Goal: Transaction & Acquisition: Obtain resource

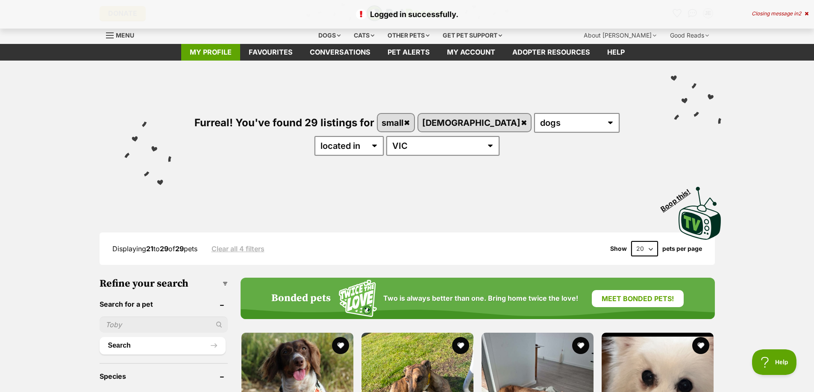
click at [202, 49] on link "My profile" at bounding box center [210, 52] width 59 height 17
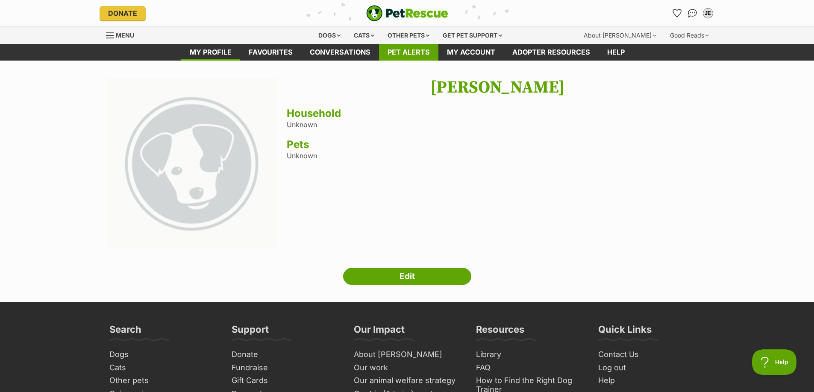
click at [400, 49] on link "Pet alerts" at bounding box center [408, 52] width 59 height 17
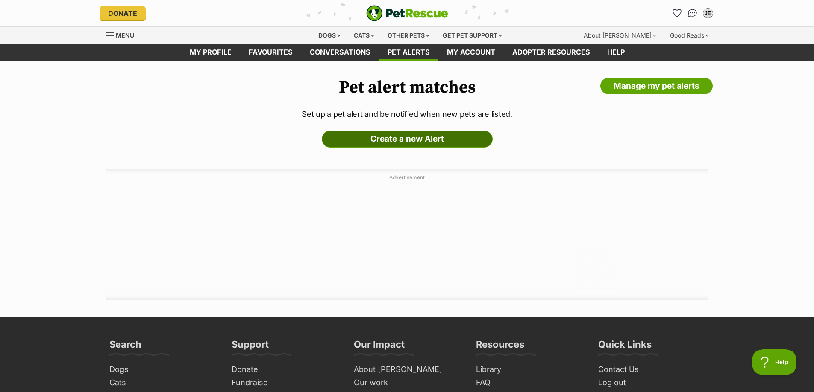
click at [396, 138] on link "Create a new Alert" at bounding box center [407, 139] width 171 height 17
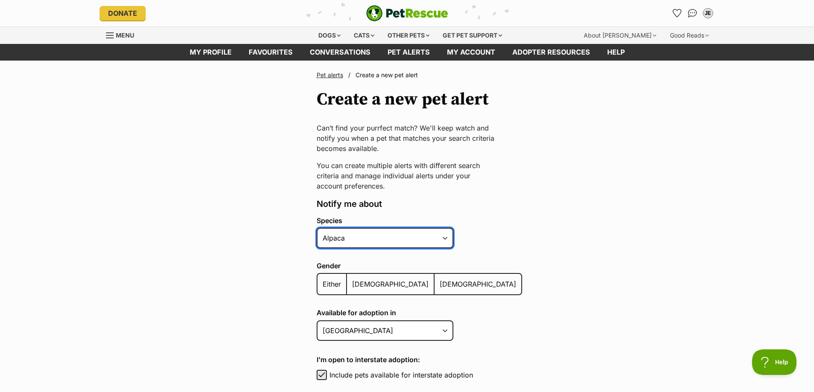
click at [448, 240] on select "Alpaca Bird Cat Chicken Cow Dog Donkey Duck Ferret Fish Goat Goose Guinea Fowl …" at bounding box center [384, 238] width 137 height 21
select select "1"
click at [316, 228] on select "Alpaca Bird Cat Chicken Cow Dog Donkey Duck Ferret Fish Goat Goose Guinea Fowl …" at bounding box center [384, 238] width 137 height 21
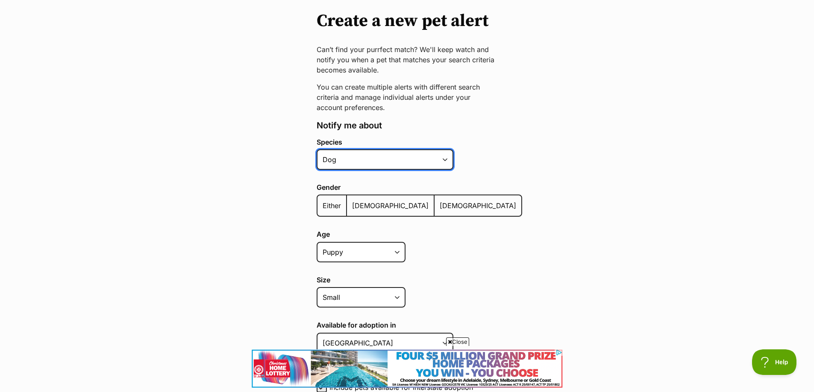
scroll to position [85, 0]
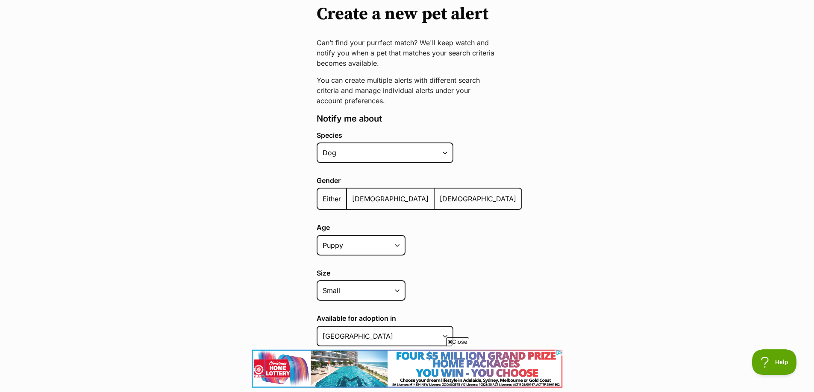
click at [335, 198] on span "Either" at bounding box center [331, 199] width 18 height 9
click at [322, 194] on input "Either" at bounding box center [322, 193] width 0 height 0
click at [401, 245] on select "Puppy Adult Senior All ages" at bounding box center [360, 245] width 89 height 21
select select
click at [316, 235] on select "Puppy Adult Senior All ages" at bounding box center [360, 245] width 89 height 21
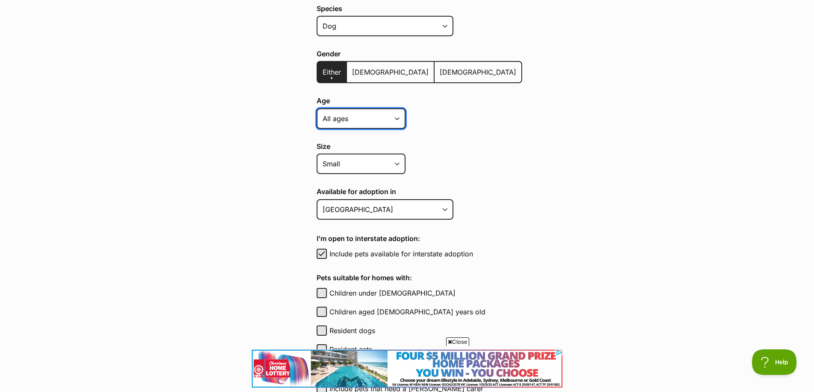
scroll to position [214, 0]
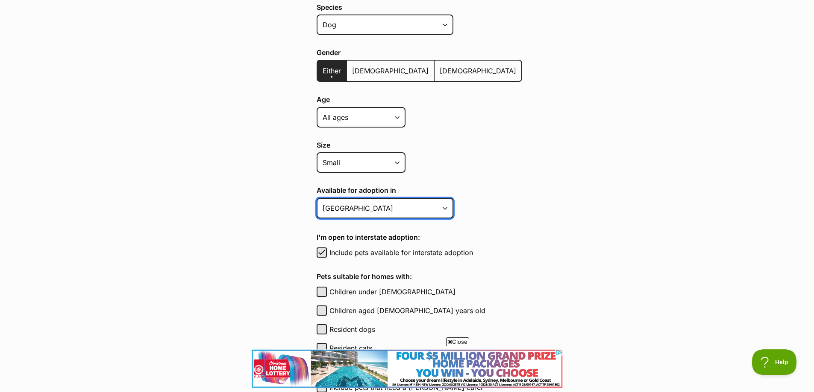
click at [446, 207] on select "Australian Capital Territory New South Wales Northern Territory Queensland Sout…" at bounding box center [384, 208] width 137 height 21
select select "2"
click at [316, 198] on select "Australian Capital Territory New South Wales Northern Territory Queensland Sout…" at bounding box center [384, 208] width 137 height 21
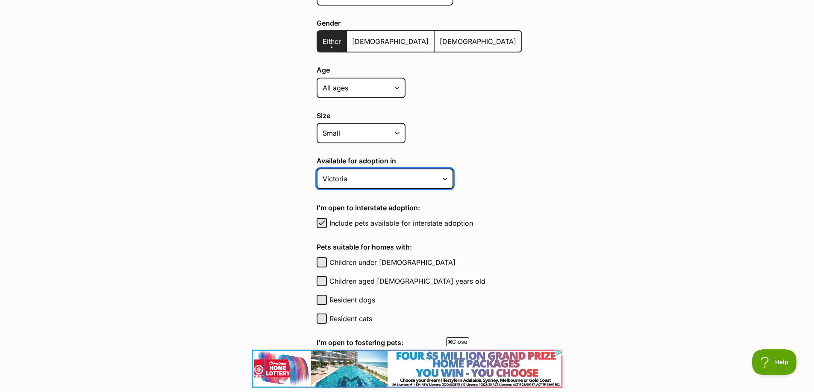
scroll to position [256, 0]
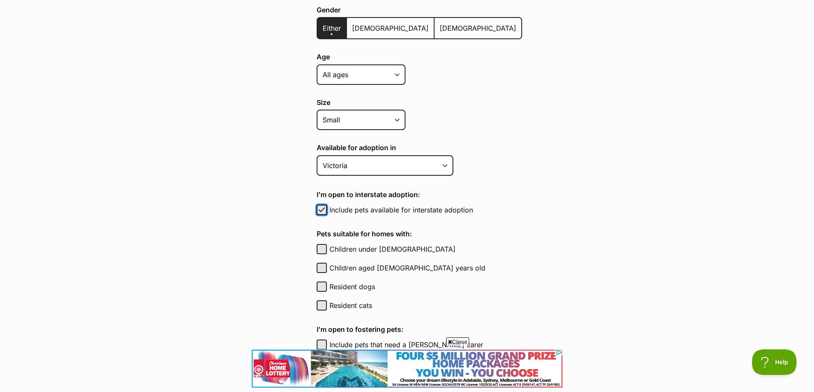
click at [321, 211] on span "button" at bounding box center [321, 210] width 9 height 10
checkbox input "false"
click at [326, 306] on button "Resident cats" at bounding box center [321, 306] width 10 height 10
checkbox input "true"
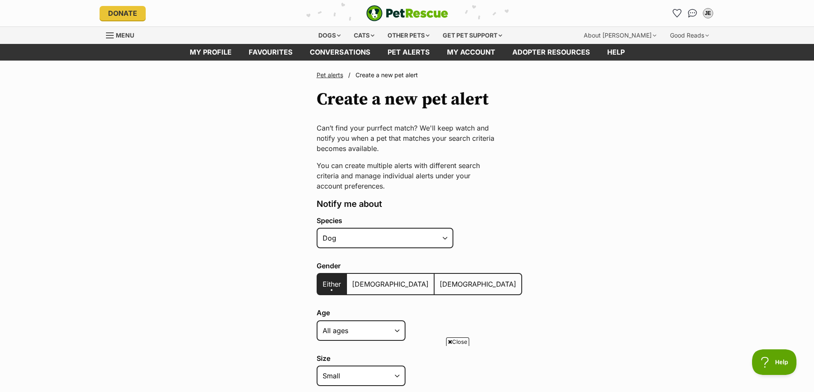
scroll to position [0, 0]
click at [214, 48] on link "My profile" at bounding box center [210, 52] width 59 height 17
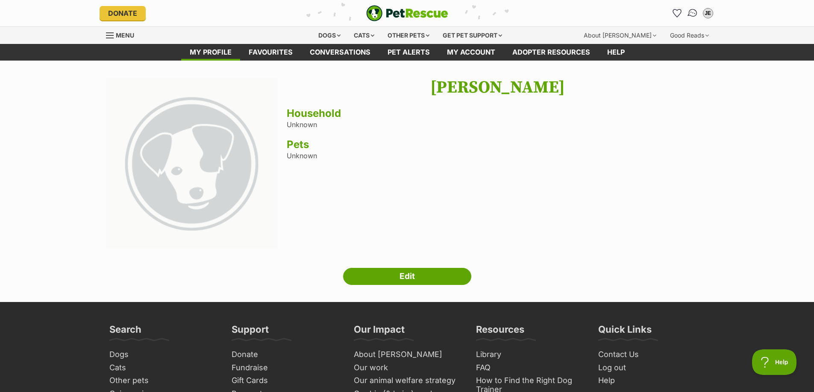
click at [693, 11] on img "Conversations" at bounding box center [692, 13] width 12 height 11
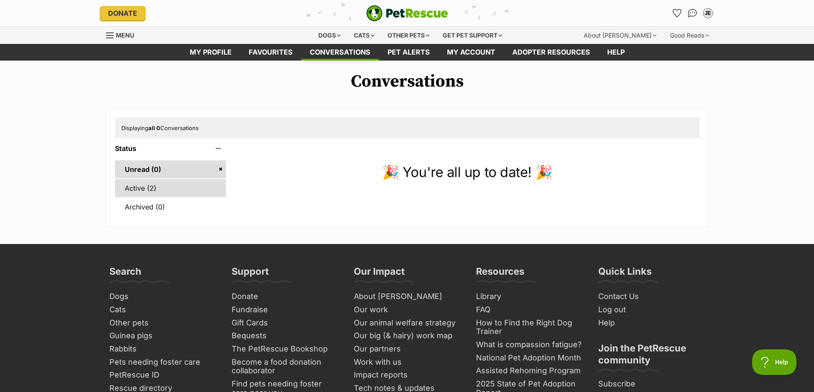
click at [161, 189] on link "Active (2)" at bounding box center [170, 188] width 111 height 18
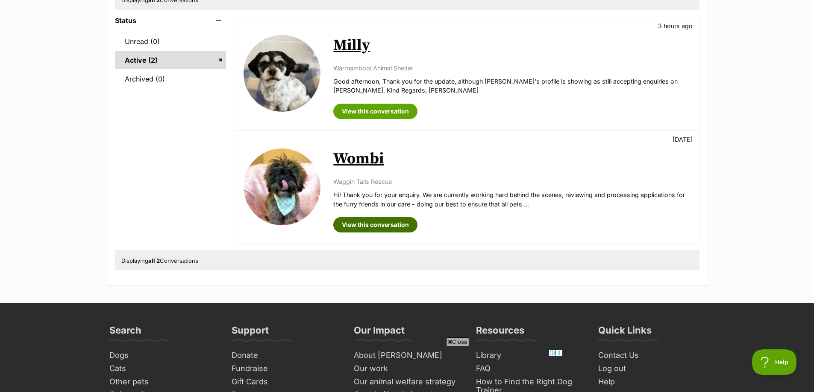
click at [377, 229] on link "View this conversation" at bounding box center [375, 224] width 84 height 15
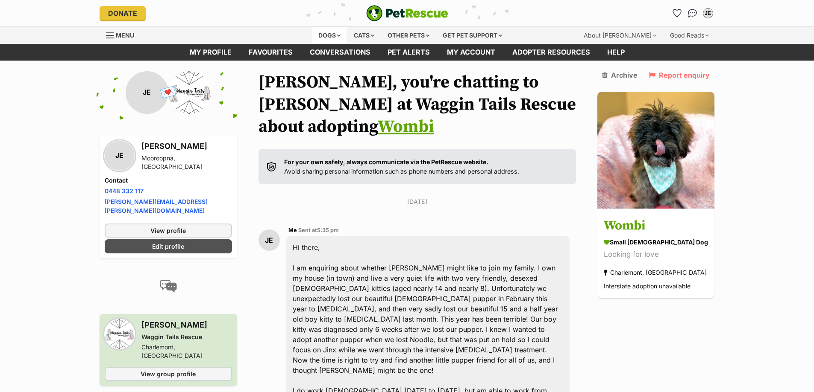
click at [326, 31] on div "Dogs" at bounding box center [329, 35] width 34 height 17
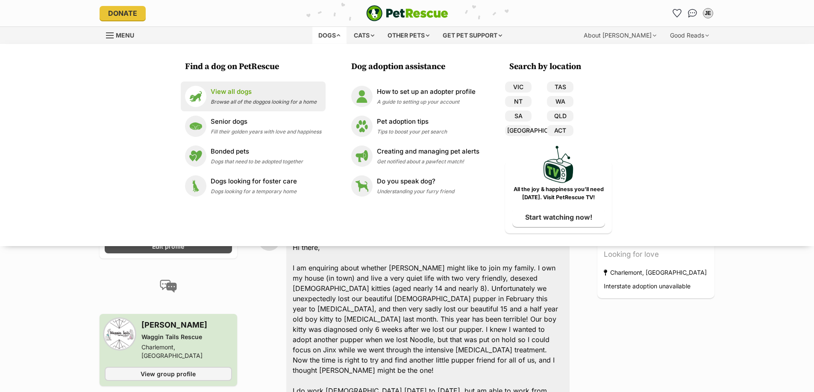
click at [237, 100] on span "Browse all of the doggos looking for a home" at bounding box center [264, 102] width 106 height 6
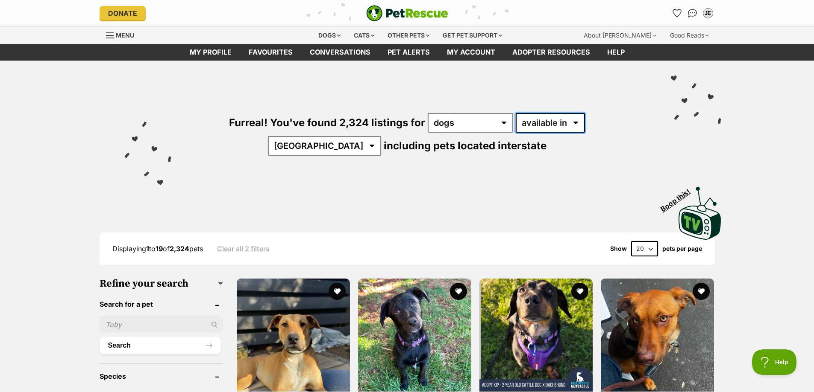
click at [547, 120] on select "available in located in" at bounding box center [549, 123] width 69 height 20
select select "disabled"
click at [515, 113] on select "available in located in" at bounding box center [549, 123] width 69 height 20
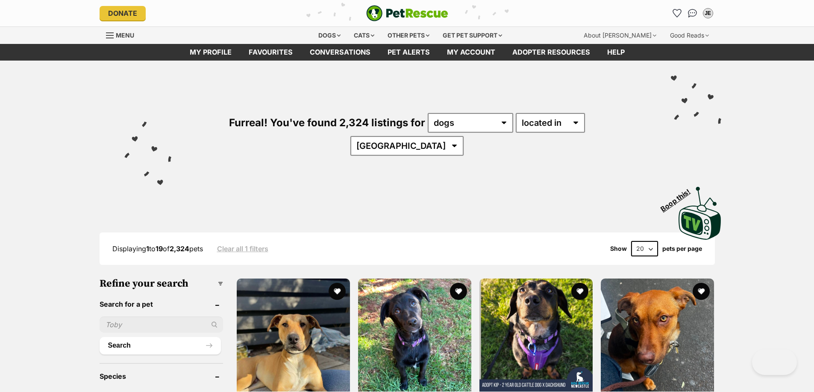
select select "VIC"
click at [463, 136] on select "[GEOGRAPHIC_DATA] [GEOGRAPHIC_DATA] [GEOGRAPHIC_DATA] [GEOGRAPHIC_DATA] SA [GEO…" at bounding box center [406, 146] width 113 height 20
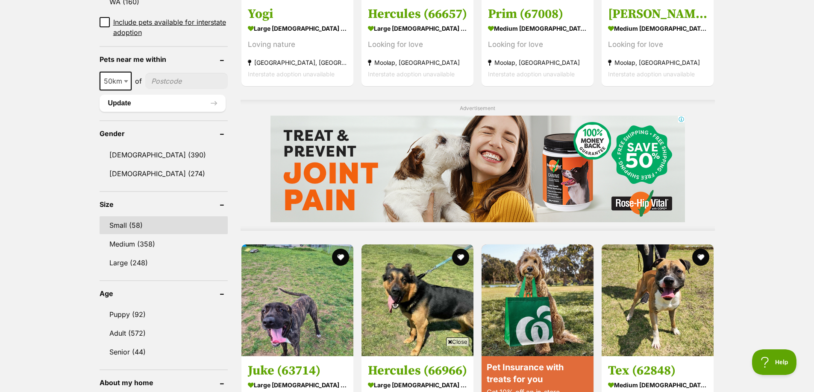
click at [126, 217] on link "Small (58)" at bounding box center [164, 226] width 128 height 18
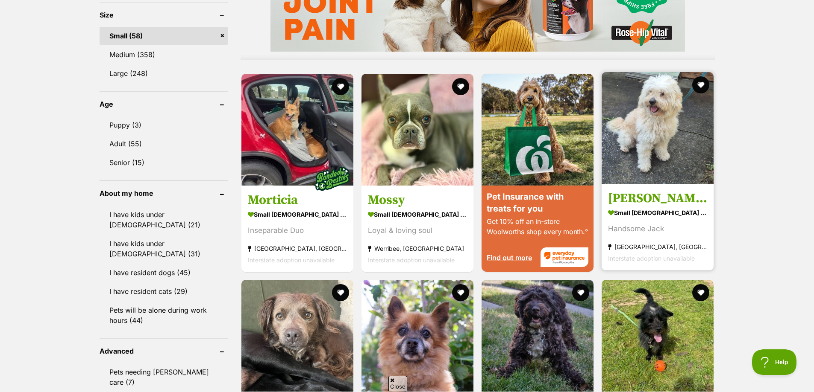
click at [653, 206] on strong "small male Dog" at bounding box center [657, 212] width 99 height 12
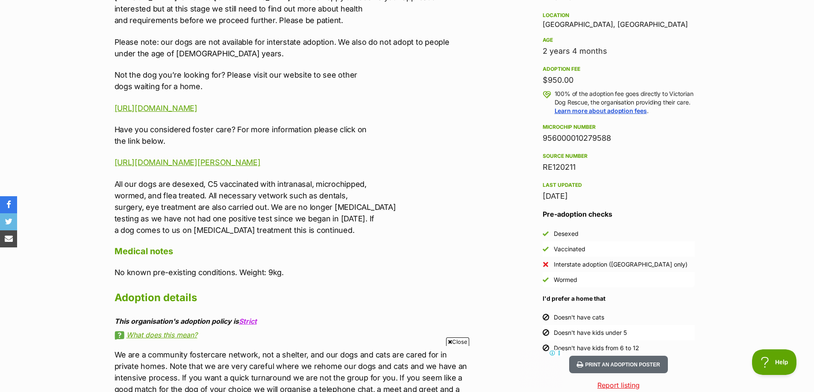
scroll to position [513, 0]
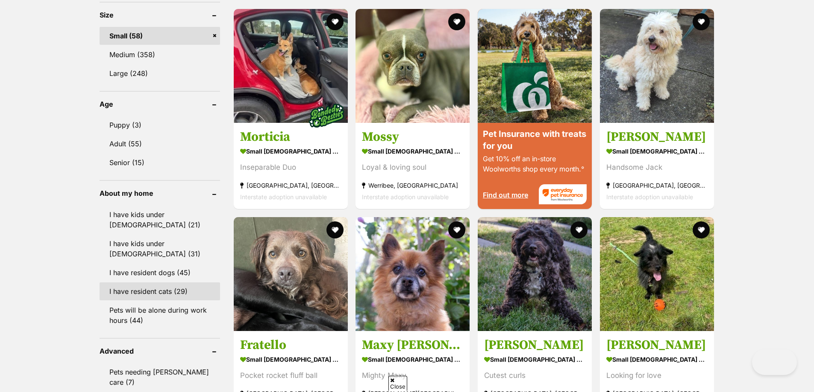
click at [158, 283] on link "I have resident cats (29)" at bounding box center [160, 292] width 120 height 18
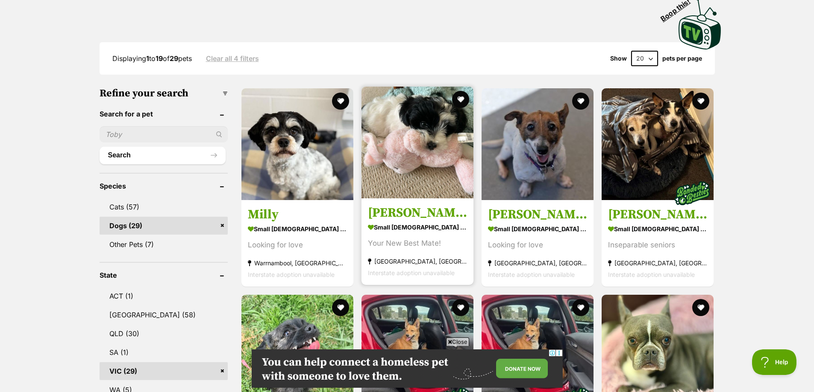
scroll to position [171, 0]
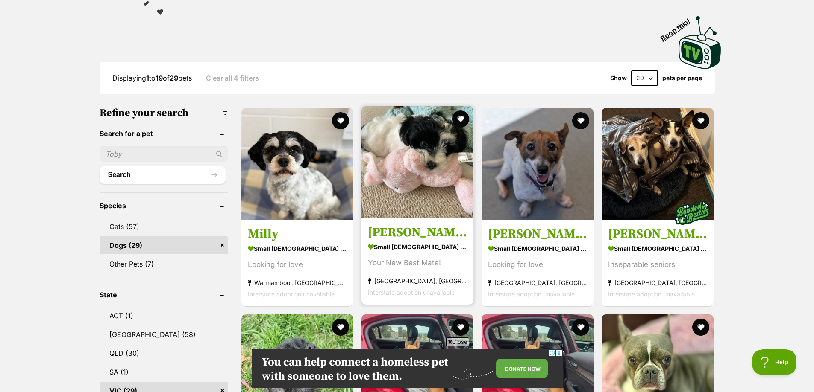
click at [410, 152] on img at bounding box center [417, 162] width 112 height 112
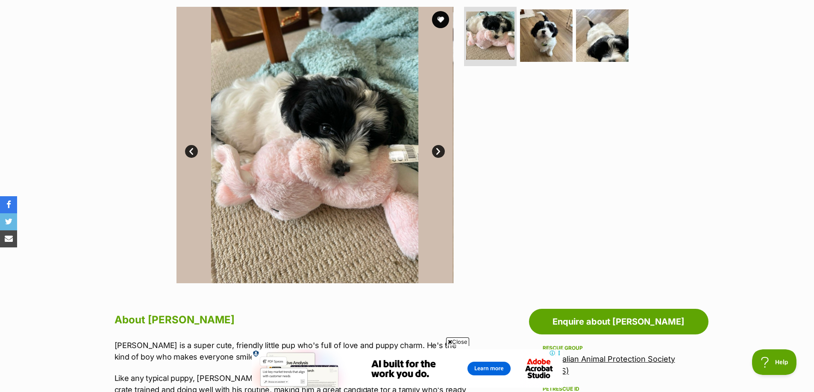
click at [439, 151] on link "Next" at bounding box center [438, 151] width 13 height 13
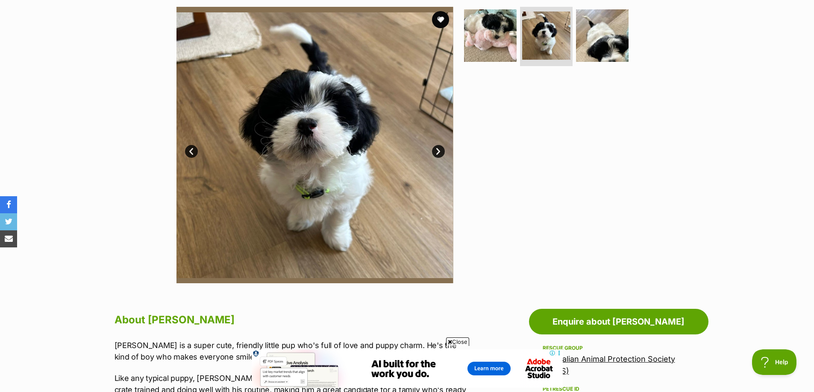
click at [440, 156] on link "Next" at bounding box center [438, 151] width 13 height 13
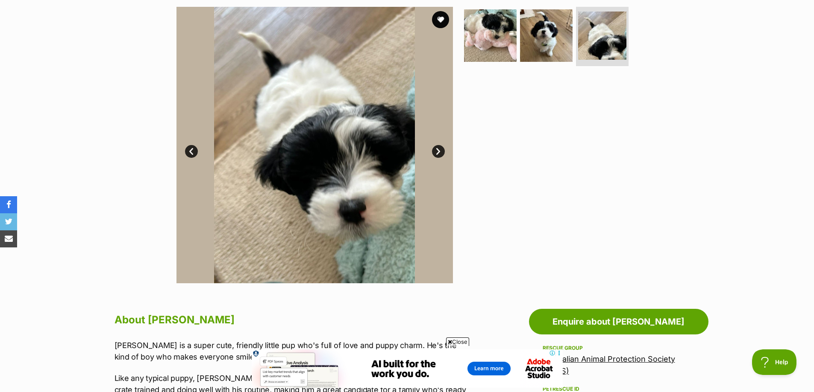
click at [440, 156] on link "Next" at bounding box center [438, 151] width 13 height 13
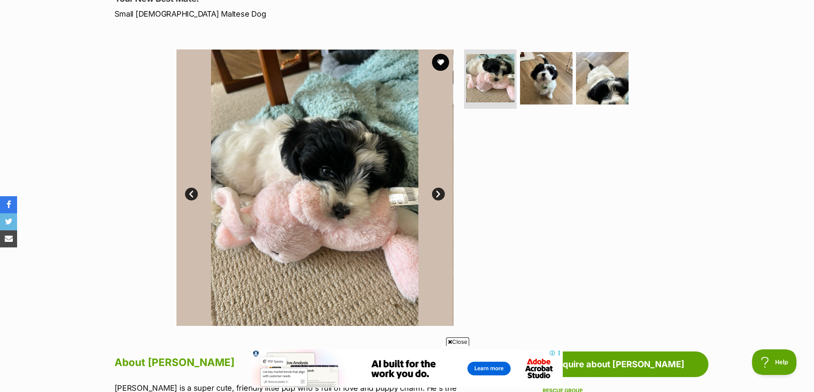
click at [438, 194] on link "Next" at bounding box center [438, 194] width 13 height 13
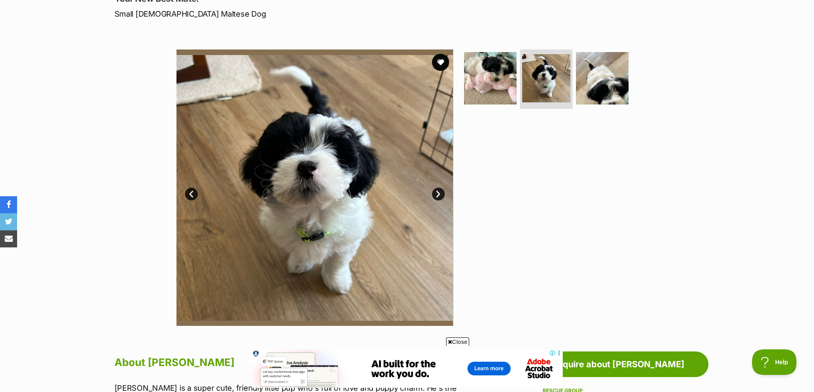
click at [439, 194] on link "Next" at bounding box center [438, 194] width 13 height 13
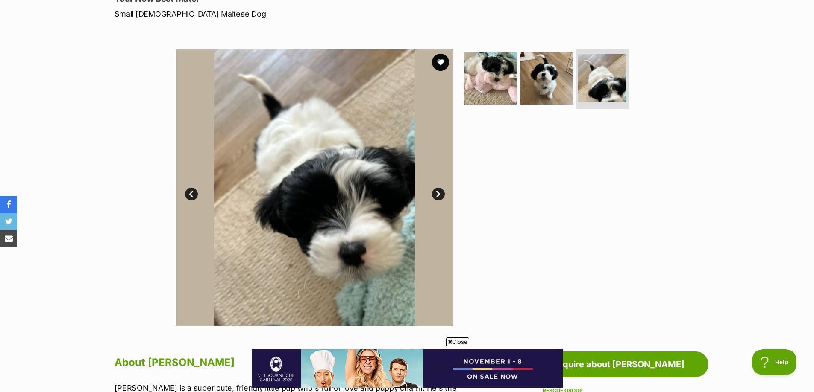
click at [439, 194] on link "Next" at bounding box center [438, 194] width 13 height 13
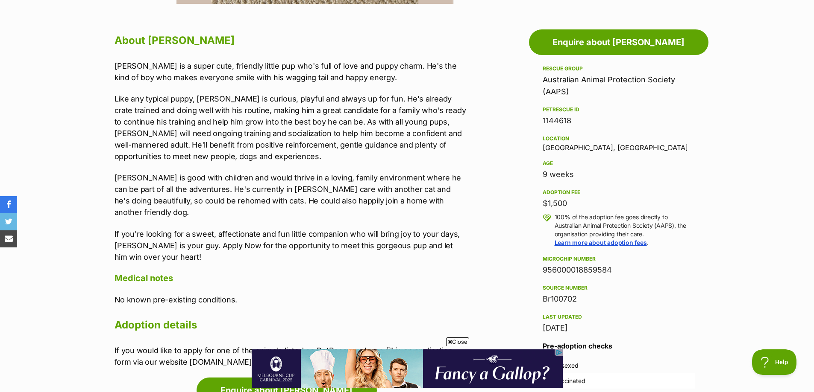
scroll to position [470, 0]
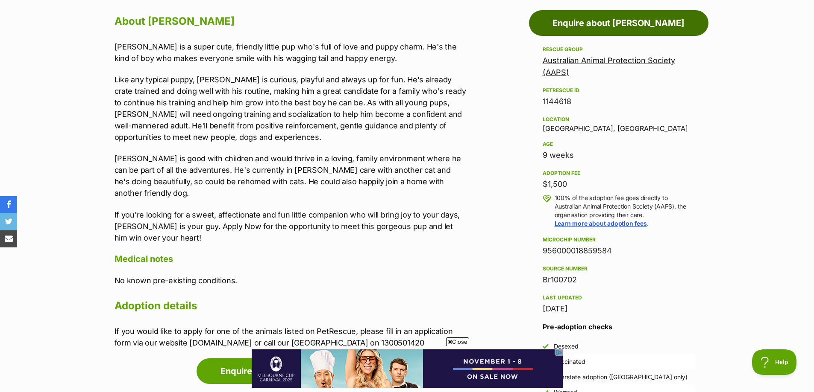
click at [605, 23] on link "Enquire about Neville" at bounding box center [618, 23] width 179 height 26
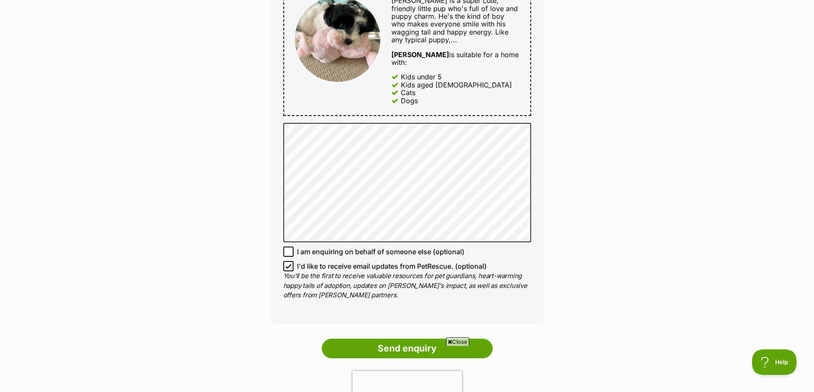
click at [289, 265] on icon at bounding box center [288, 267] width 5 height 4
click at [289, 261] on input "I'd like to receive email updates from PetRescue. (optional)" at bounding box center [288, 266] width 10 height 10
checkbox input "false"
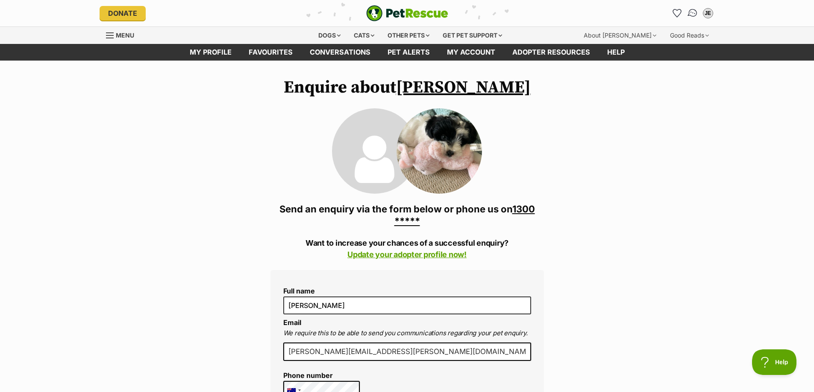
click at [694, 14] on img "Conversations" at bounding box center [692, 13] width 12 height 11
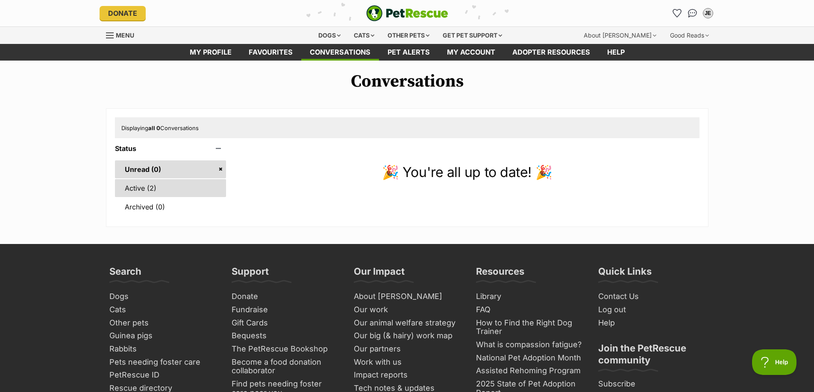
click at [149, 183] on link "Active (2)" at bounding box center [170, 188] width 111 height 18
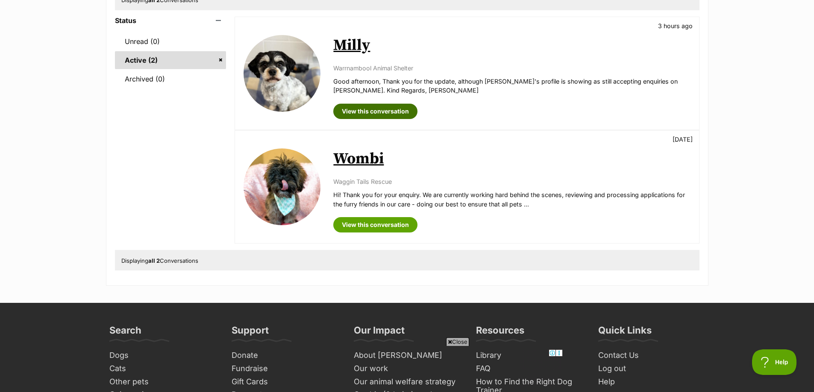
click at [382, 111] on link "View this conversation" at bounding box center [375, 111] width 84 height 15
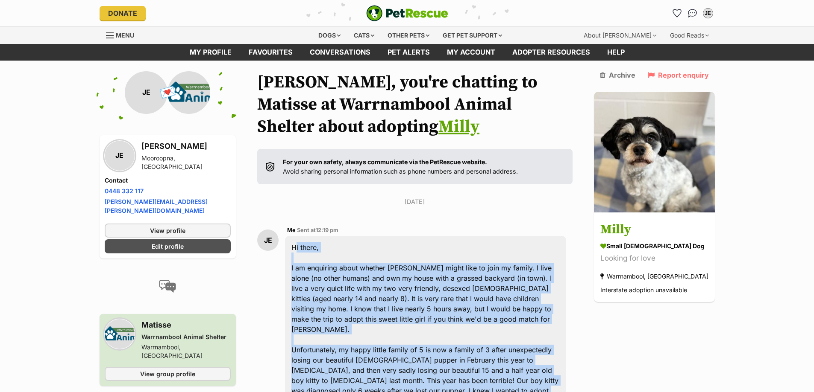
drag, startPoint x: 317, startPoint y: 280, endPoint x: 291, endPoint y: 248, distance: 41.0
copy div "Hi there, I am enquiring about whether Missy might like to join my family. I li…"
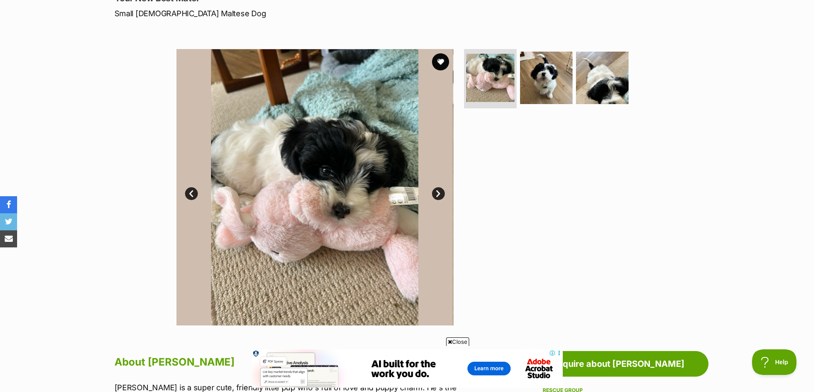
scroll to position [128, 0]
click at [440, 192] on link "Next" at bounding box center [438, 194] width 13 height 13
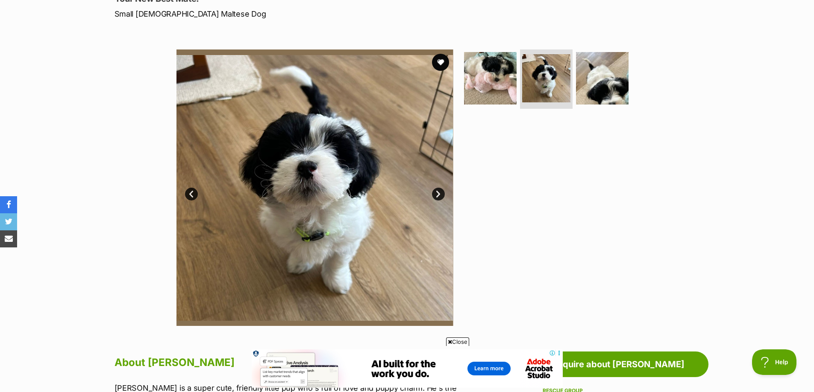
click at [440, 192] on link "Next" at bounding box center [438, 194] width 13 height 13
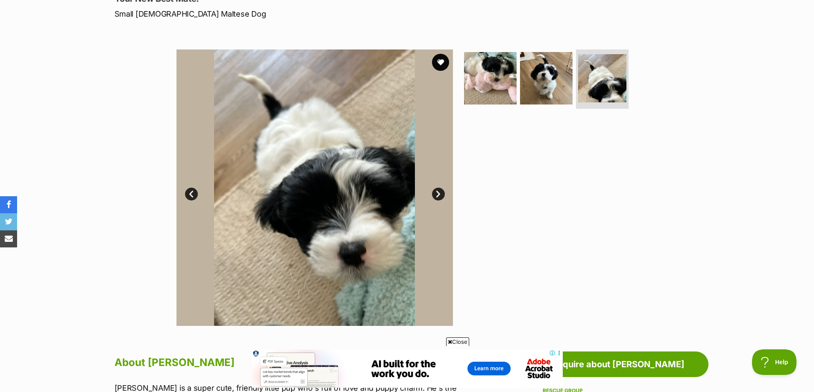
click at [440, 192] on link "Next" at bounding box center [438, 194] width 13 height 13
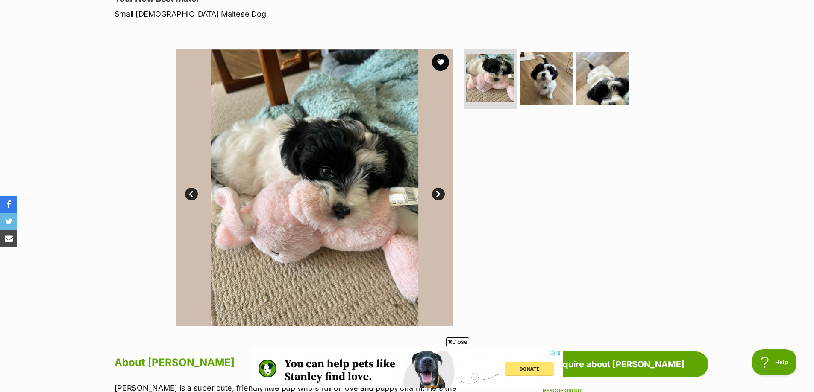
click at [434, 196] on link "Next" at bounding box center [438, 194] width 13 height 13
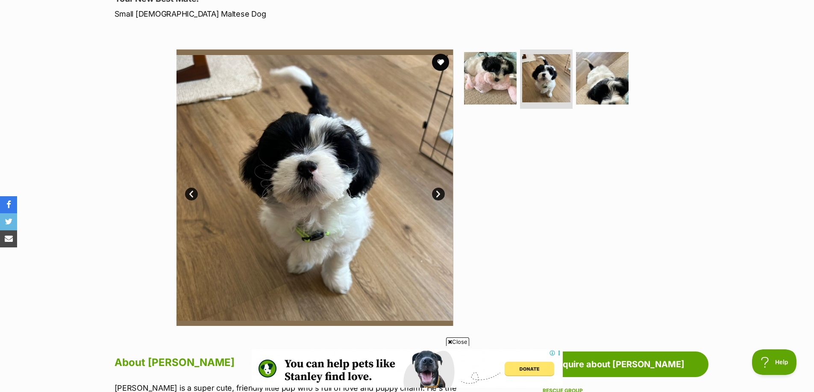
click at [436, 194] on link "Next" at bounding box center [438, 194] width 13 height 13
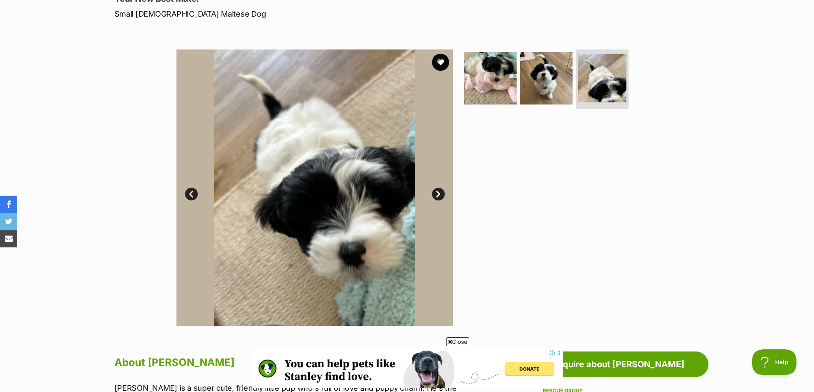
click at [436, 194] on link "Next" at bounding box center [438, 194] width 13 height 13
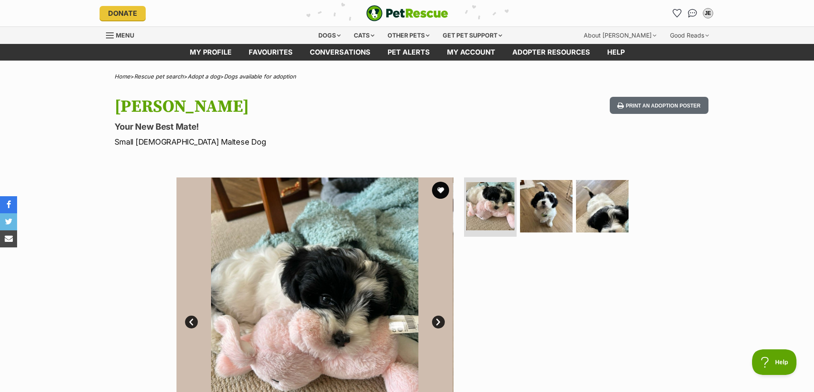
scroll to position [0, 0]
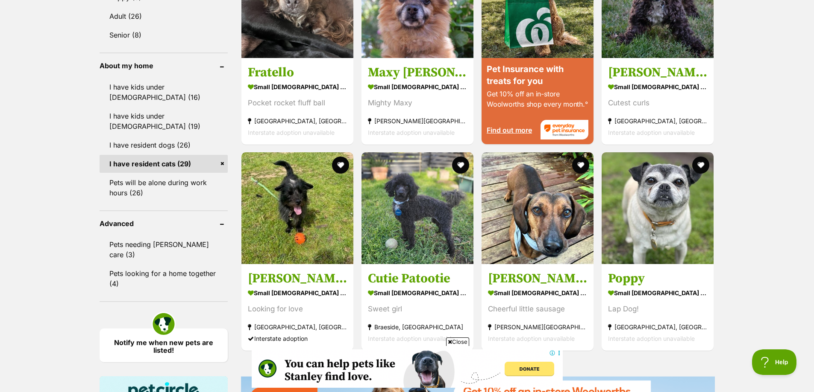
scroll to position [897, 0]
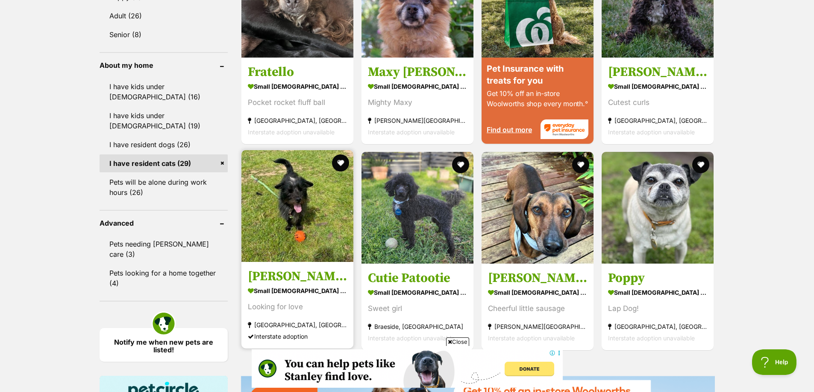
click at [291, 217] on img at bounding box center [297, 206] width 112 height 112
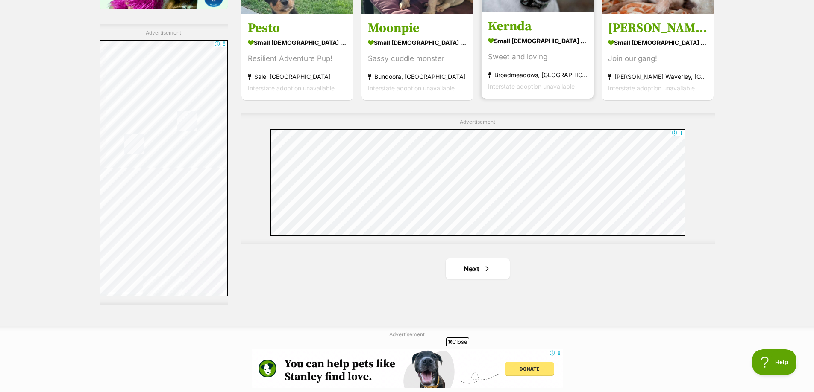
scroll to position [1485, 0]
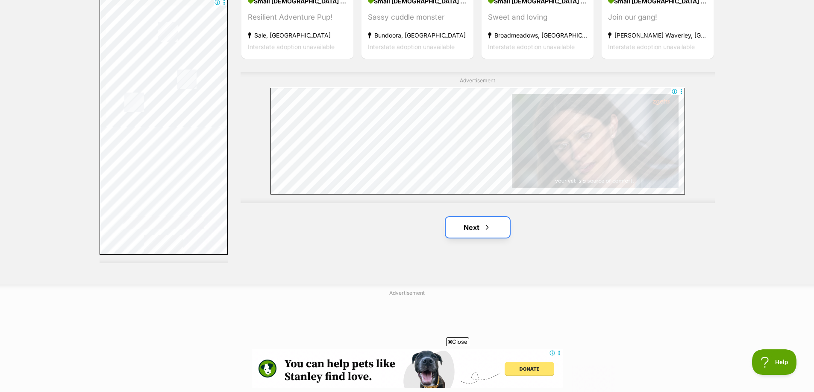
click at [474, 222] on link "Next" at bounding box center [477, 227] width 64 height 21
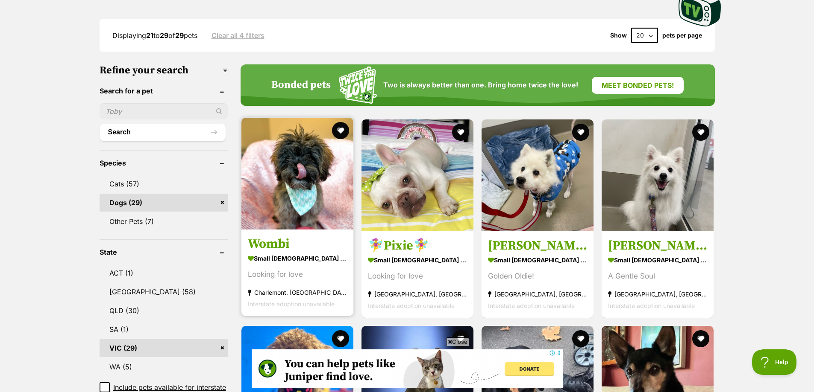
click at [303, 196] on img at bounding box center [297, 174] width 112 height 112
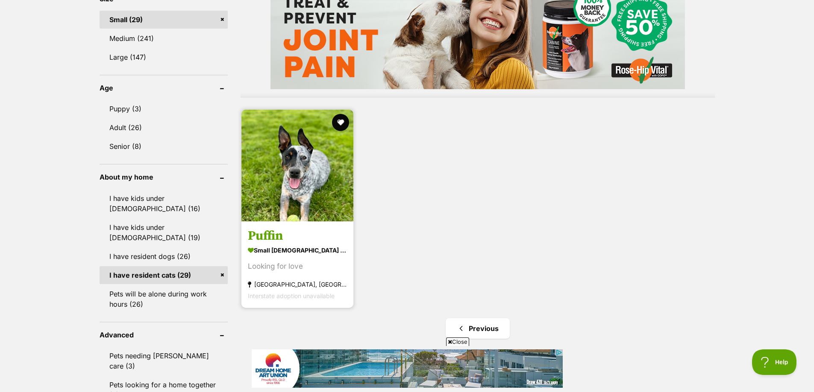
scroll to position [811, 0]
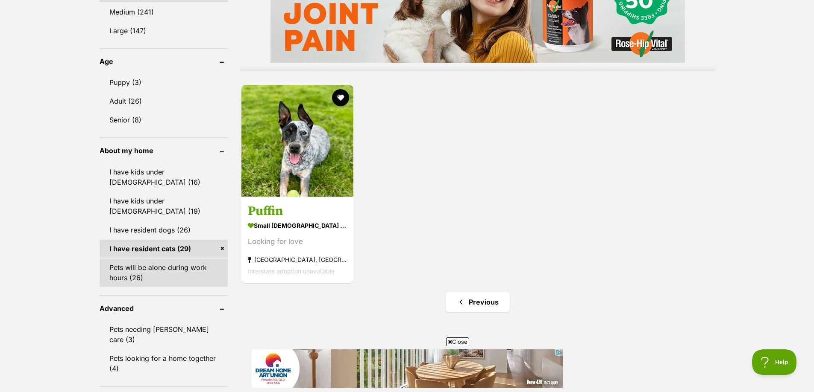
click at [159, 259] on link "Pets will be alone during work hours (26)" at bounding box center [164, 273] width 128 height 28
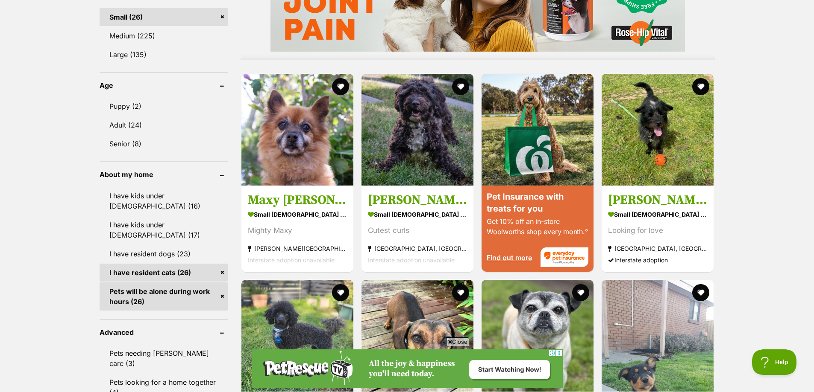
scroll to position [811, 0]
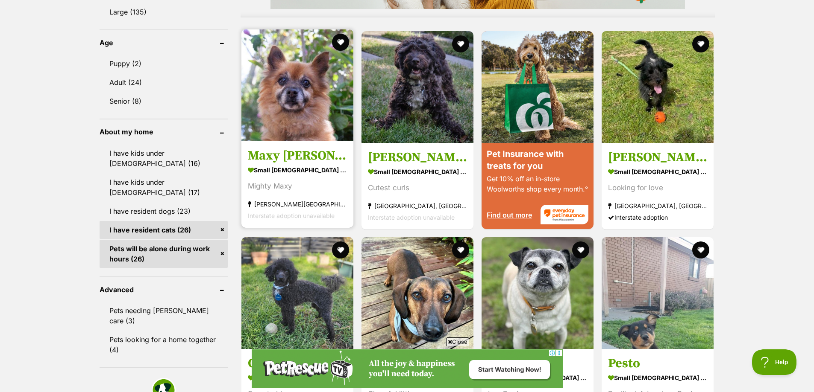
click at [292, 101] on img at bounding box center [297, 85] width 112 height 112
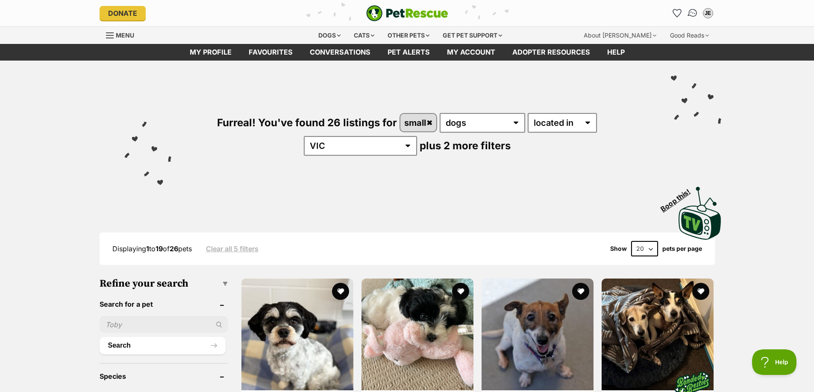
click at [692, 14] on img "Conversations" at bounding box center [692, 13] width 12 height 11
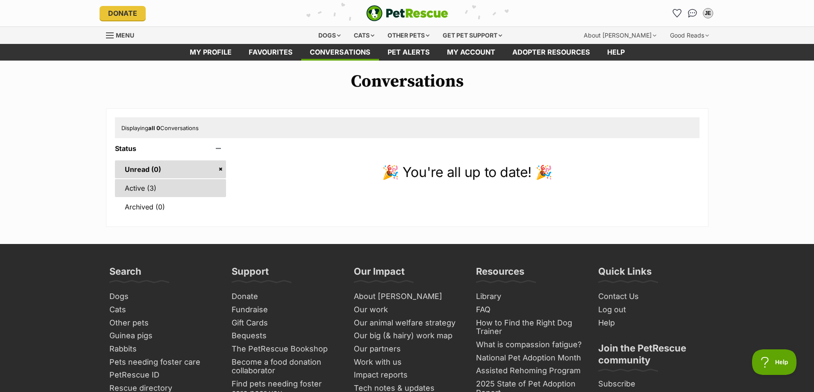
click at [143, 188] on link "Active (3)" at bounding box center [170, 188] width 111 height 18
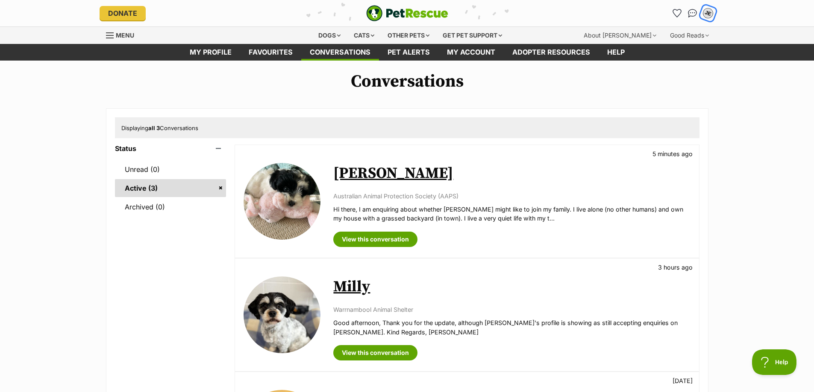
click at [706, 11] on div "JE" at bounding box center [707, 13] width 11 height 11
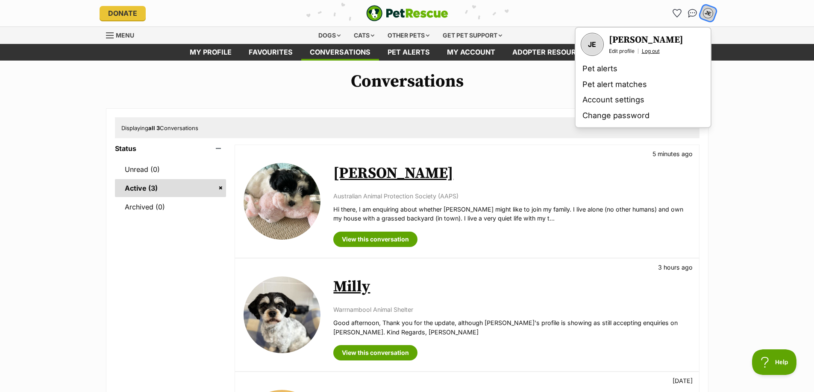
click at [653, 48] on link "Log out" at bounding box center [650, 51] width 18 height 7
